Goal: Task Accomplishment & Management: Use online tool/utility

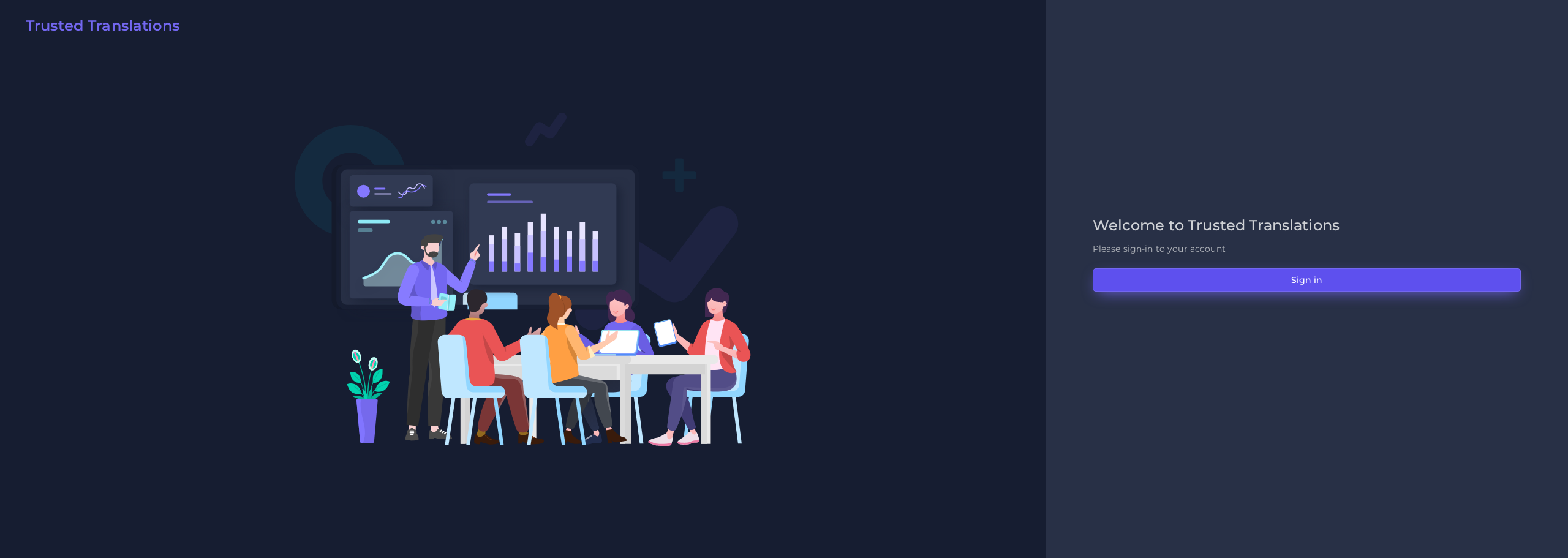
click at [1262, 283] on button "Sign in" at bounding box center [1307, 279] width 429 height 24
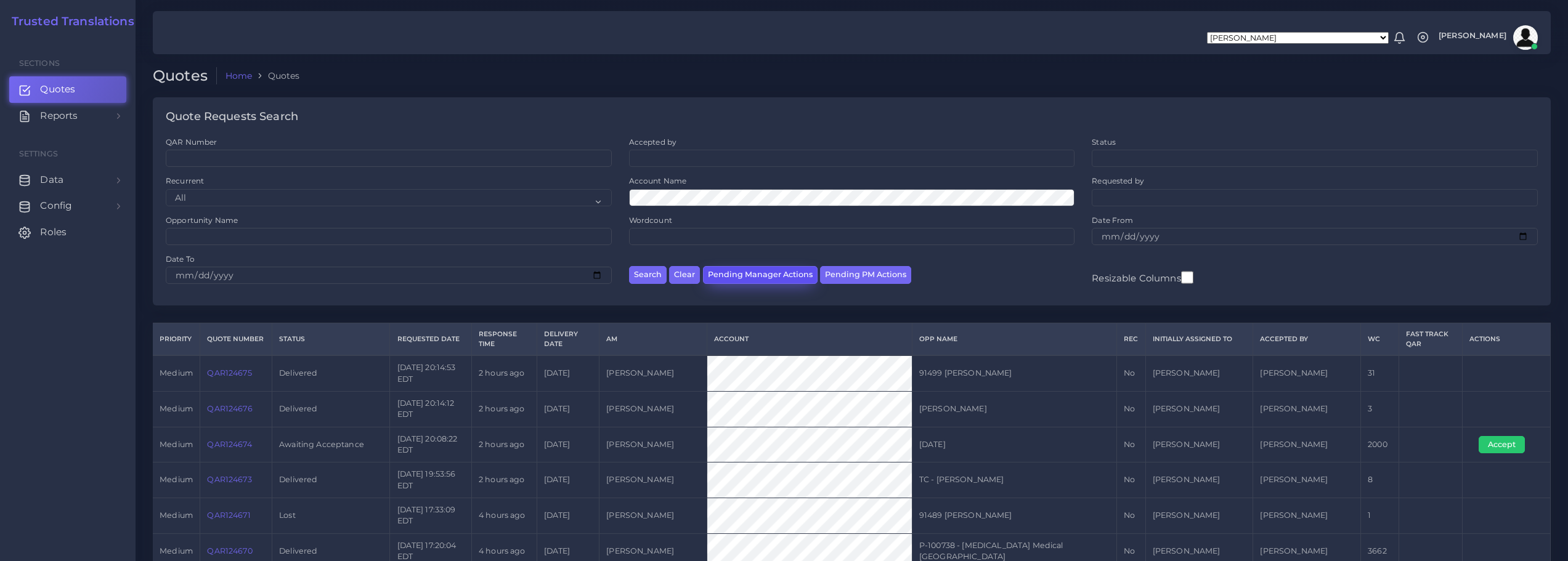
click at [751, 276] on button "Pending Manager Actions" at bounding box center [760, 274] width 115 height 18
select select "awaiting_manager_initial_review"
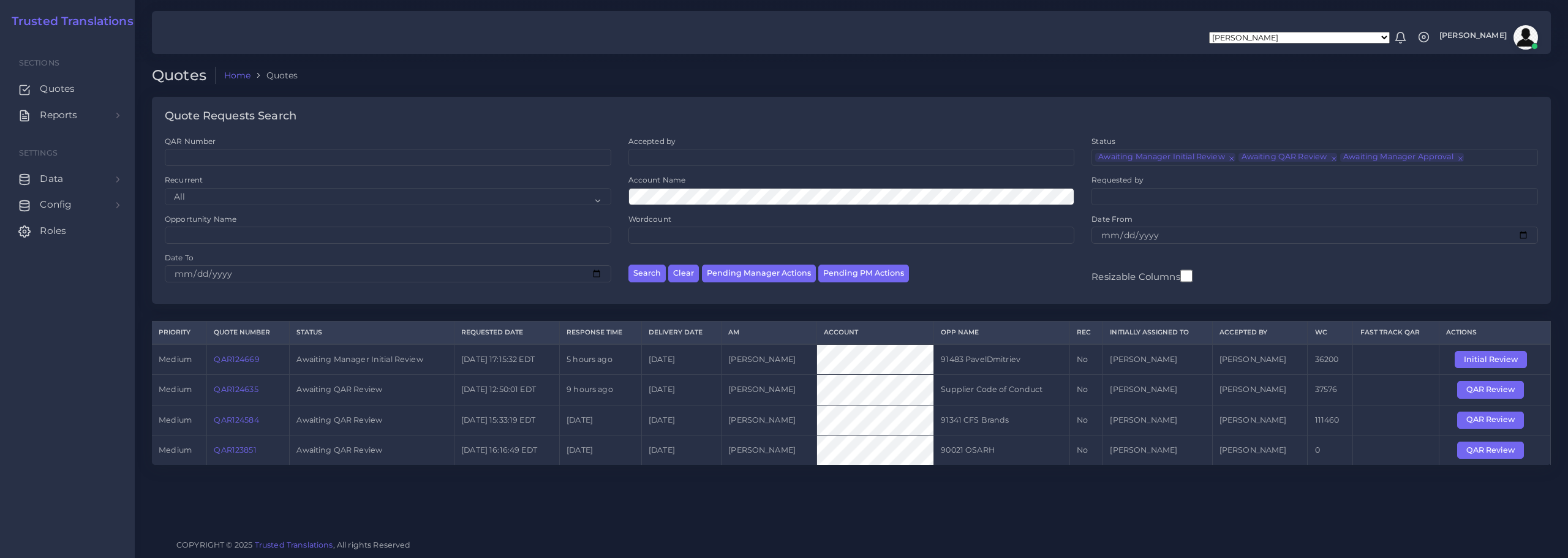
click at [237, 386] on link "QAR124635" at bounding box center [235, 390] width 44 height 9
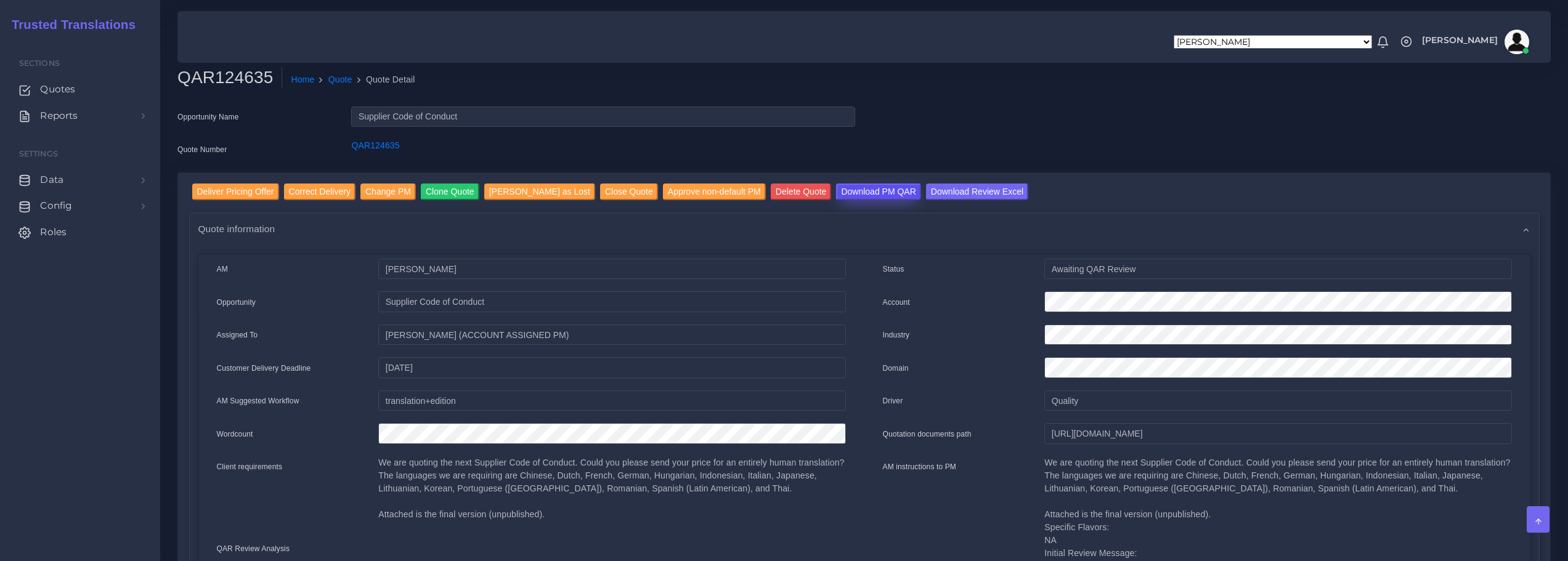
click at [851, 191] on input "Download PM QAR" at bounding box center [878, 192] width 85 height 17
click at [931, 191] on input "Download Review Excel" at bounding box center [977, 192] width 103 height 17
click at [231, 191] on input "Deliver Pricing Offer" at bounding box center [235, 192] width 86 height 17
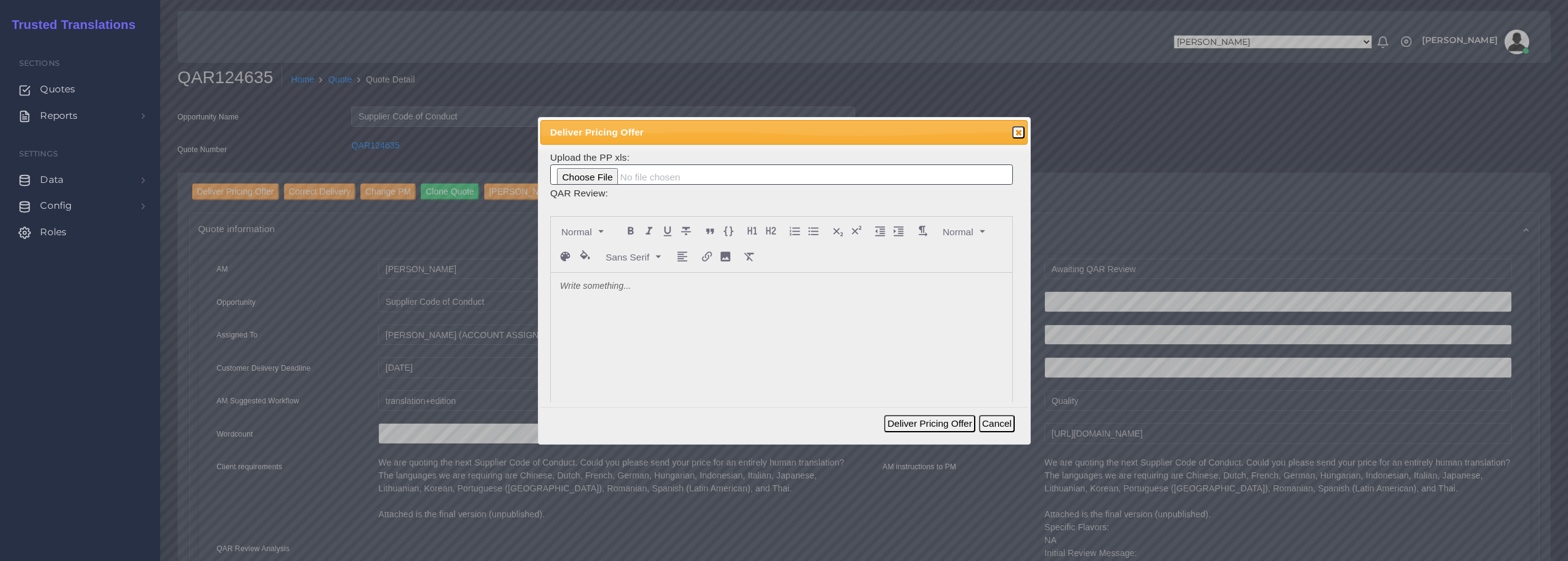
click at [651, 307] on div at bounding box center [782, 365] width 462 height 184
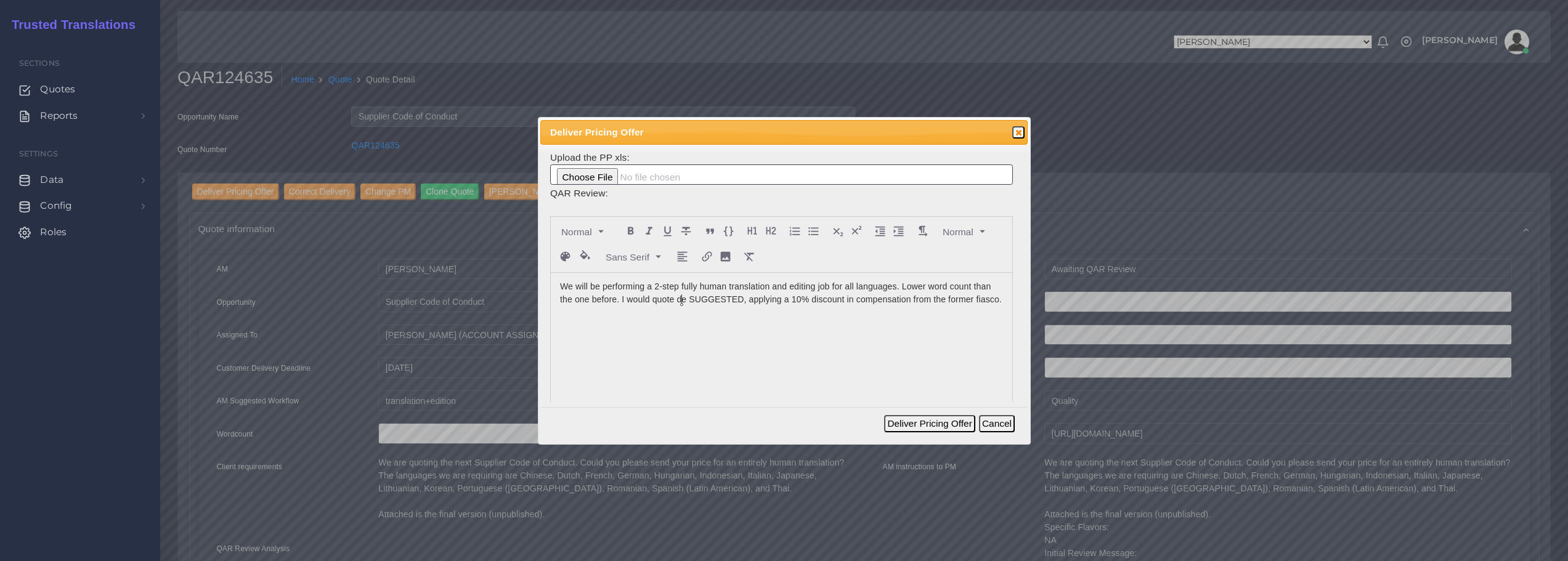
drag, startPoint x: 682, startPoint y: 297, endPoint x: 698, endPoint y: 297, distance: 16.0
click at [683, 297] on p "We will be performing a 2-step fully human translation and editing job for all …" at bounding box center [782, 292] width 444 height 26
click at [761, 318] on p "We will be performing a 2-step fully human translation and editing job for all …" at bounding box center [782, 299] width 444 height 39
click at [603, 178] on input "file" at bounding box center [781, 175] width 463 height 21
type input "C:\fakepath\124635_Booking_Holdings_ToAM.xlsx"
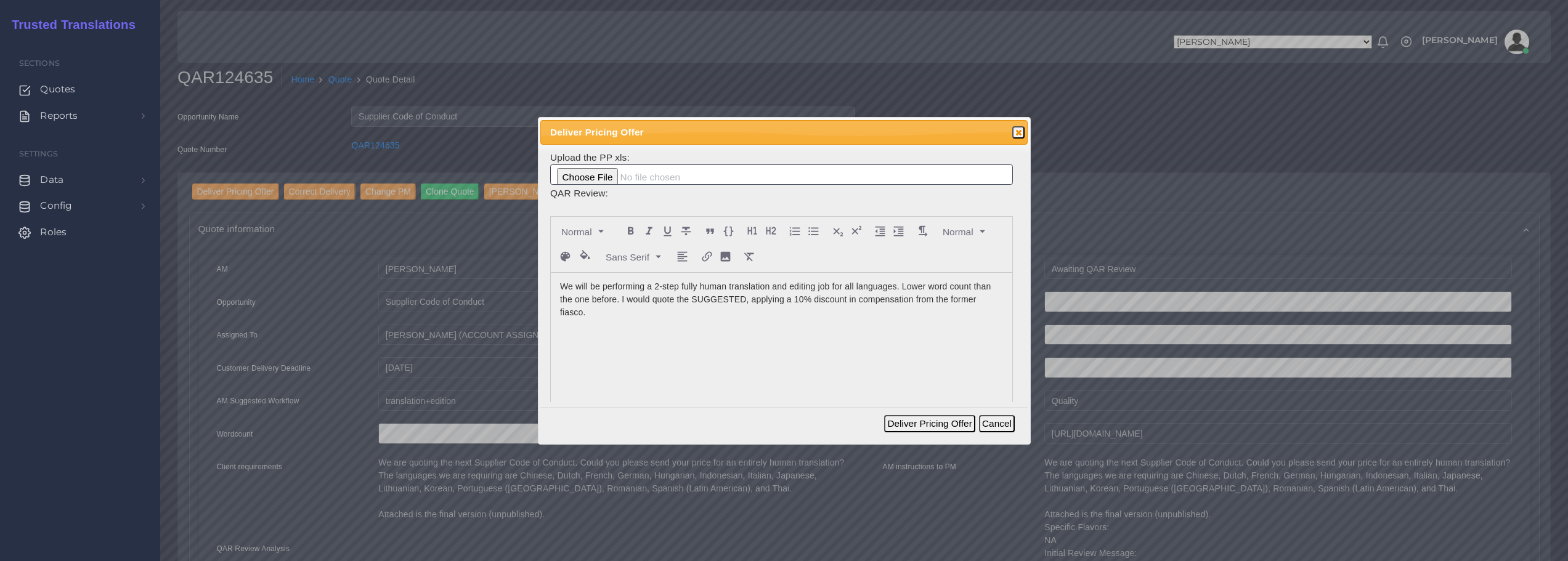
click at [603, 313] on p "We will be performing a 2-step fully human translation and editing job for all …" at bounding box center [782, 299] width 444 height 39
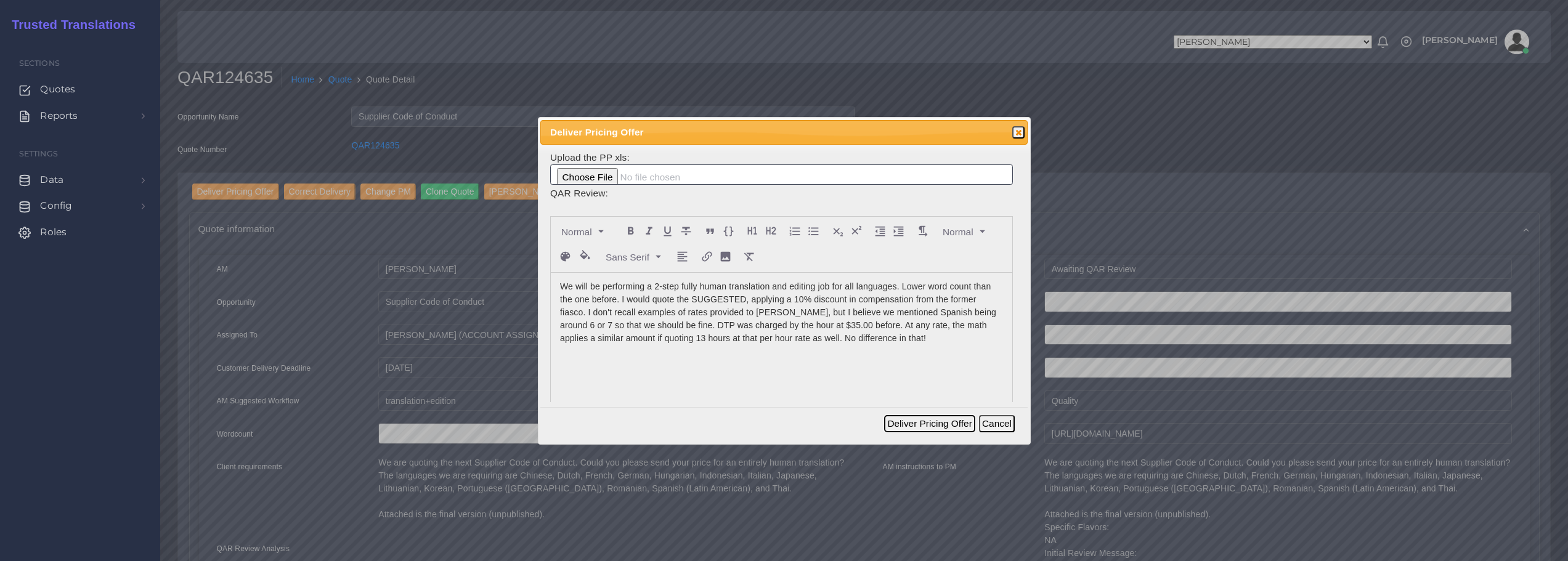
click at [909, 421] on button "Deliver Pricing Offer" at bounding box center [929, 423] width 90 height 17
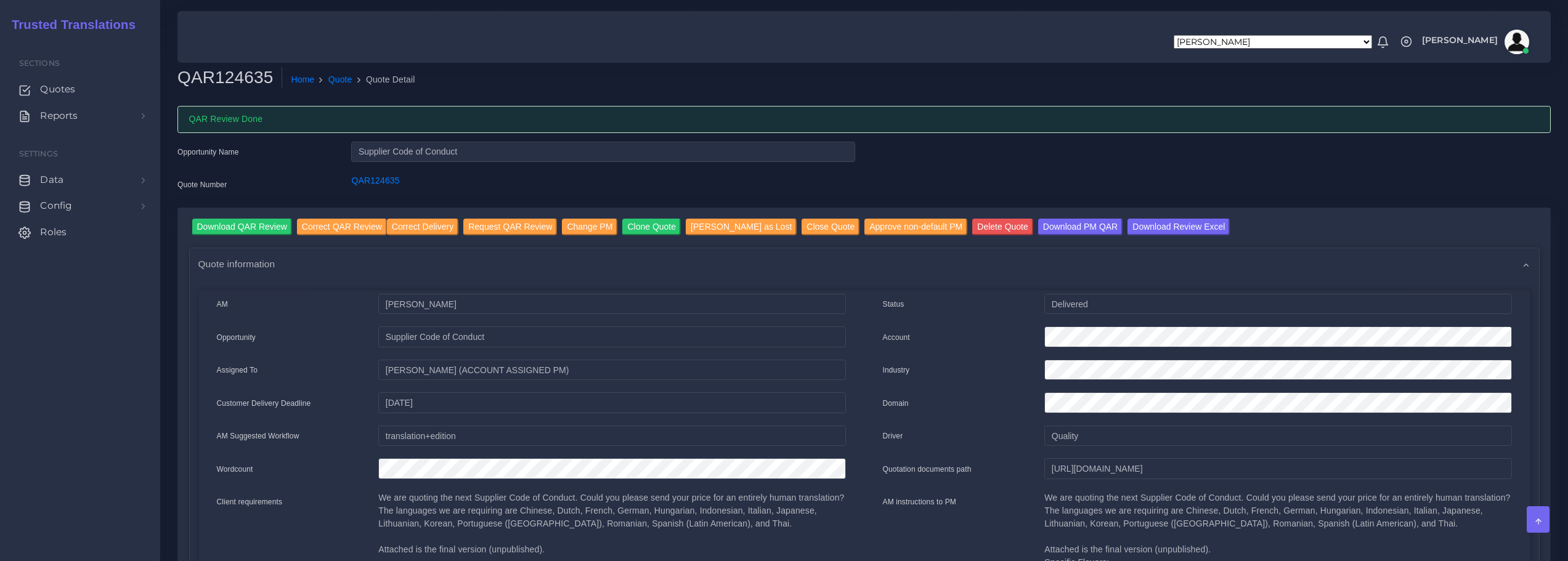
click at [1508, 38] on img at bounding box center [1518, 42] width 25 height 25
click at [1468, 92] on link "Logout" at bounding box center [1483, 91] width 103 height 14
